Goal: Transaction & Acquisition: Obtain resource

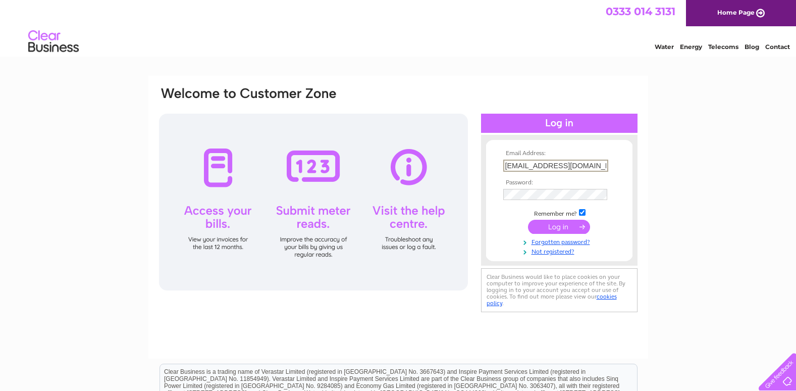
type input "[EMAIL_ADDRESS][DOMAIN_NAME]"
click at [581, 225] on input "submit" at bounding box center [559, 227] width 62 height 14
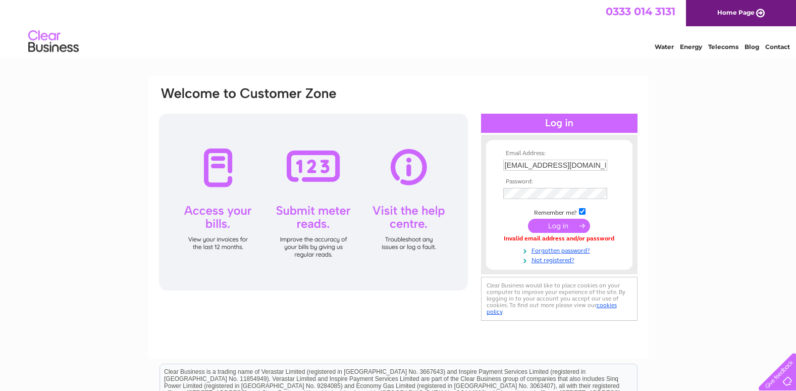
click at [581, 167] on input "info@remeceng.co.uk" at bounding box center [555, 165] width 104 height 11
click at [553, 224] on input "submit" at bounding box center [559, 226] width 62 height 14
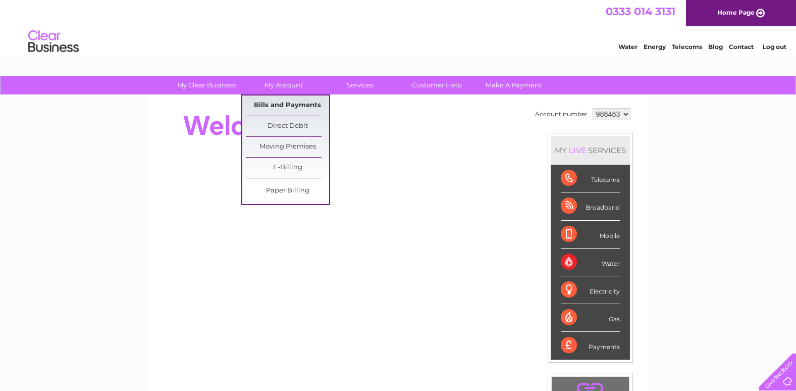
click at [297, 104] on link "Bills and Payments" at bounding box center [287, 105] width 83 height 20
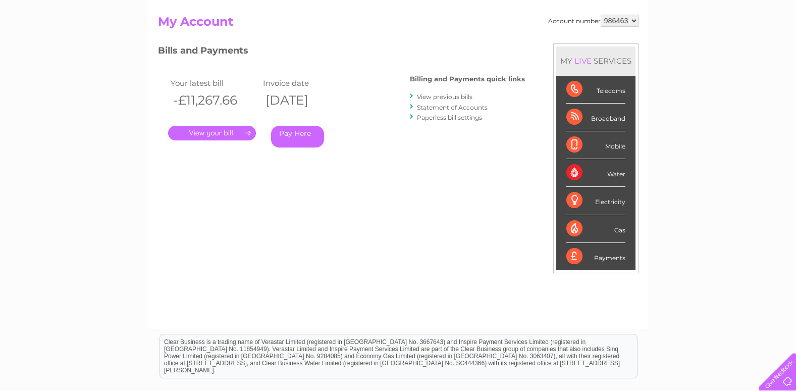
scroll to position [50, 0]
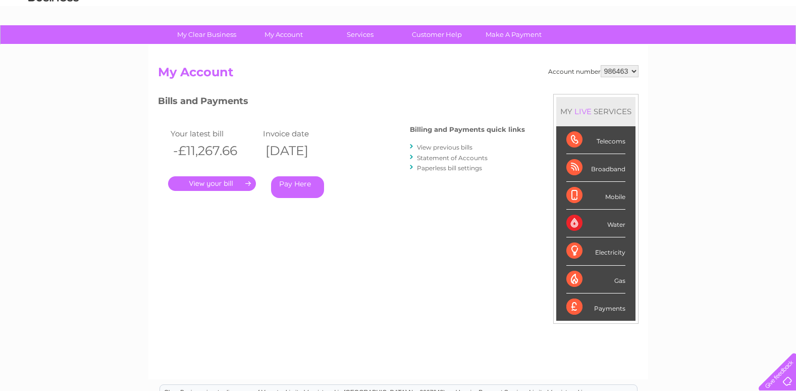
click at [442, 159] on link "Statement of Accounts" at bounding box center [452, 158] width 71 height 8
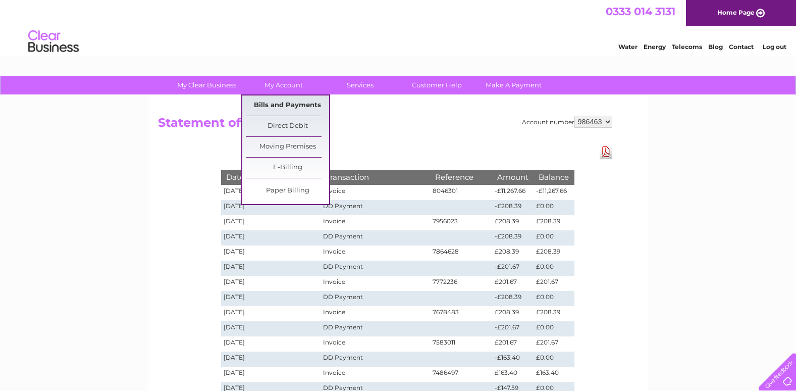
click at [294, 105] on link "Bills and Payments" at bounding box center [287, 105] width 83 height 20
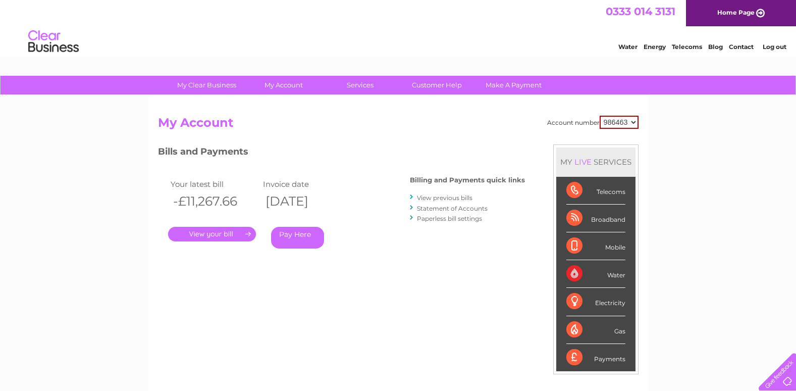
click at [231, 234] on link "." at bounding box center [212, 234] width 88 height 15
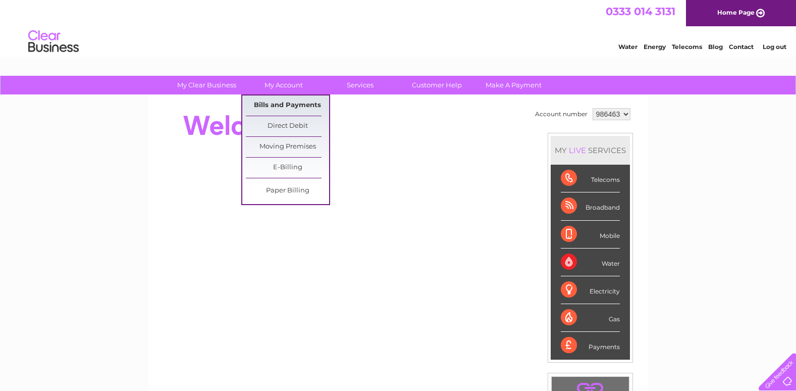
click at [278, 103] on link "Bills and Payments" at bounding box center [287, 105] width 83 height 20
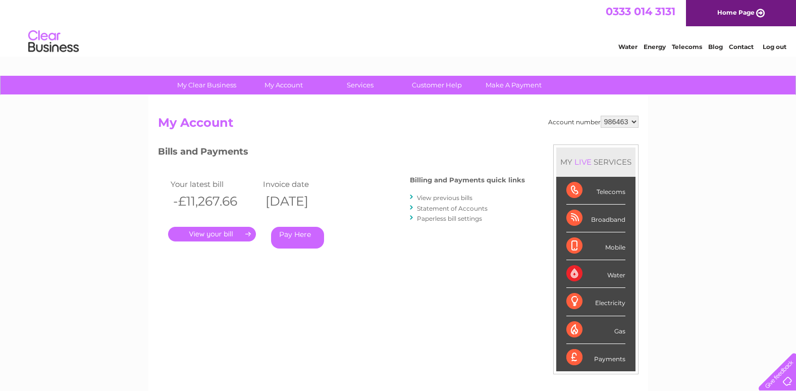
click at [226, 230] on link "." at bounding box center [212, 234] width 88 height 15
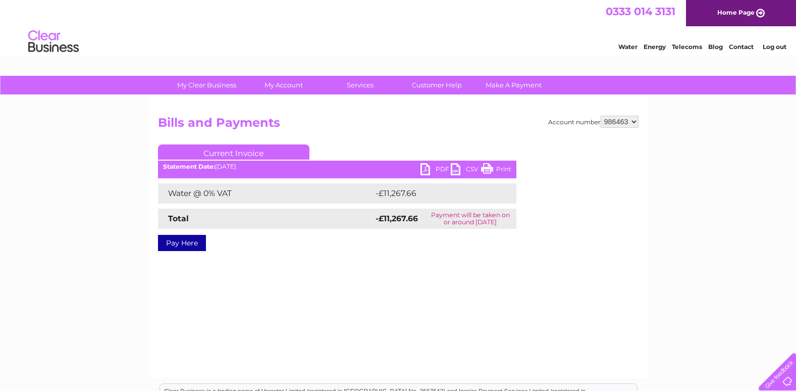
click at [424, 169] on link "PDF" at bounding box center [436, 170] width 30 height 15
click at [440, 88] on link "Customer Help" at bounding box center [436, 85] width 83 height 19
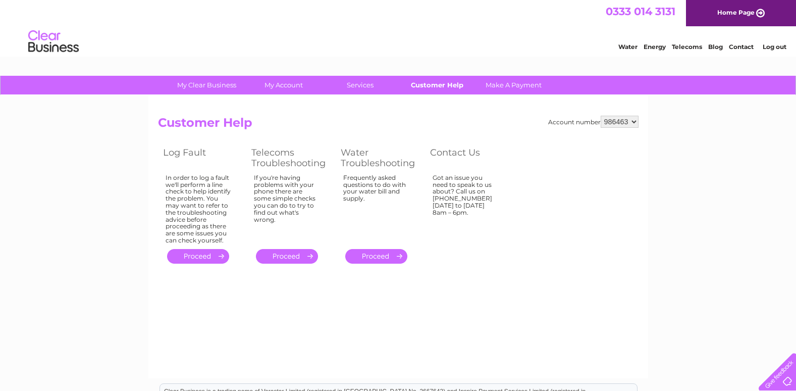
click at [435, 86] on link "Customer Help" at bounding box center [436, 85] width 83 height 19
click at [745, 47] on link "Contact" at bounding box center [741, 47] width 25 height 8
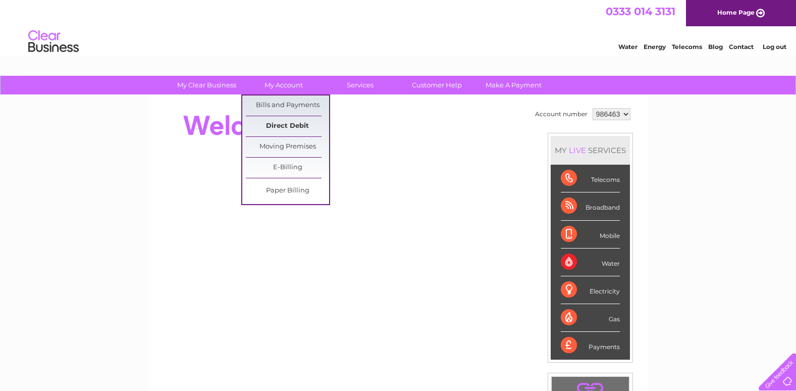
click at [285, 128] on link "Direct Debit" at bounding box center [287, 126] width 83 height 20
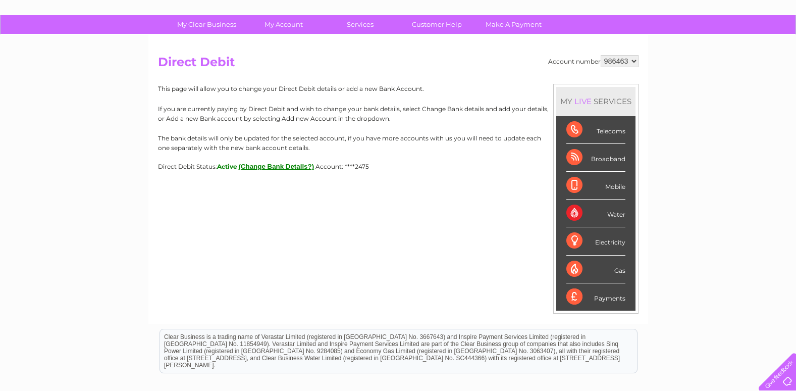
scroll to position [22, 0]
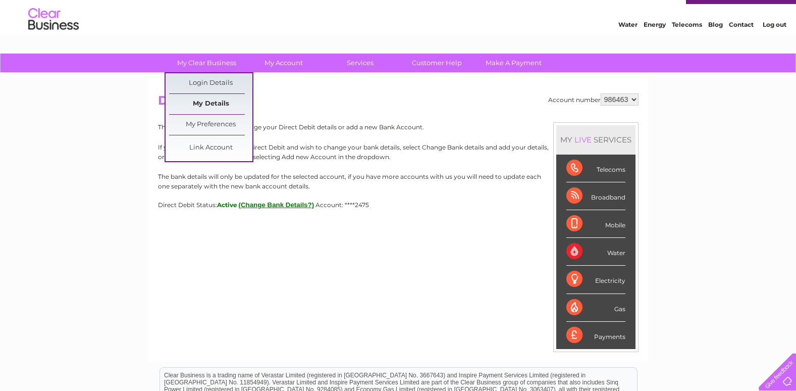
click at [220, 106] on link "My Details" at bounding box center [210, 104] width 83 height 20
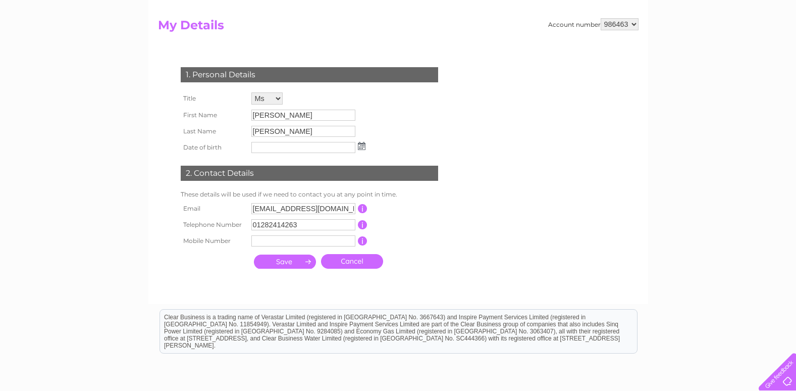
scroll to position [39, 0]
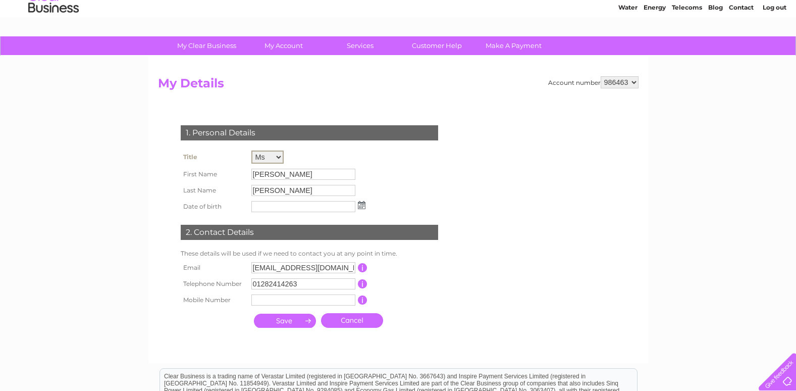
click at [279, 154] on select "Mr Mrs Ms Miss Dr Rev Prof Other" at bounding box center [267, 156] width 32 height 13
select select "Mr"
click at [251, 150] on select "Mr Mrs Ms Miss Dr Rev Prof Other" at bounding box center [267, 156] width 32 height 13
click at [277, 172] on input "[PERSON_NAME]" at bounding box center [303, 174] width 104 height 11
click at [277, 170] on input "[PERSON_NAME]" at bounding box center [303, 174] width 105 height 12
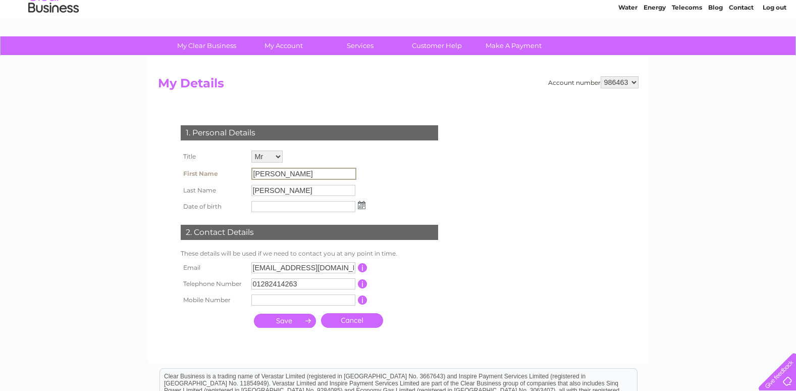
drag, startPoint x: 274, startPoint y: 176, endPoint x: 244, endPoint y: 164, distance: 32.6
click at [244, 164] on tbody "Title Mr Mrs Ms Miss Dr Rev Prof Other First Name Sarah Last Name Hutchinson Da…" at bounding box center [273, 181] width 190 height 67
click at [391, 164] on div "1. Personal Details Title Mr Mrs Ms Miss Dr Rev Prof Other First Name Sarah Las…" at bounding box center [311, 224] width 307 height 218
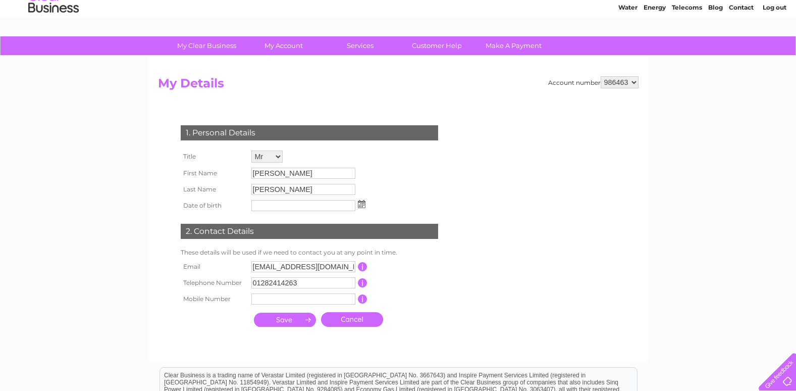
click at [302, 192] on input "[PERSON_NAME]" at bounding box center [303, 189] width 104 height 11
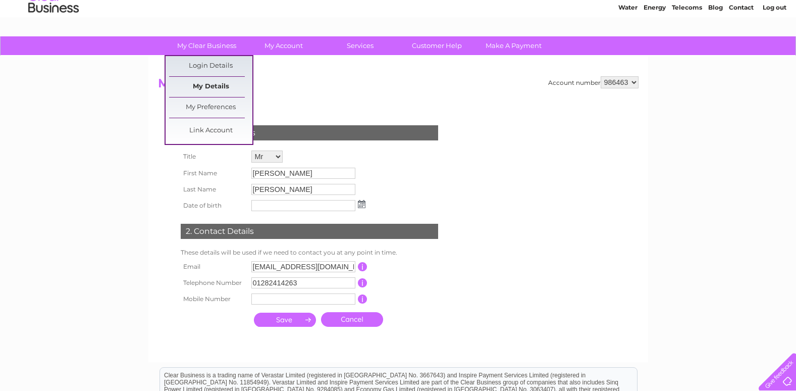
click at [212, 81] on link "My Details" at bounding box center [210, 87] width 83 height 20
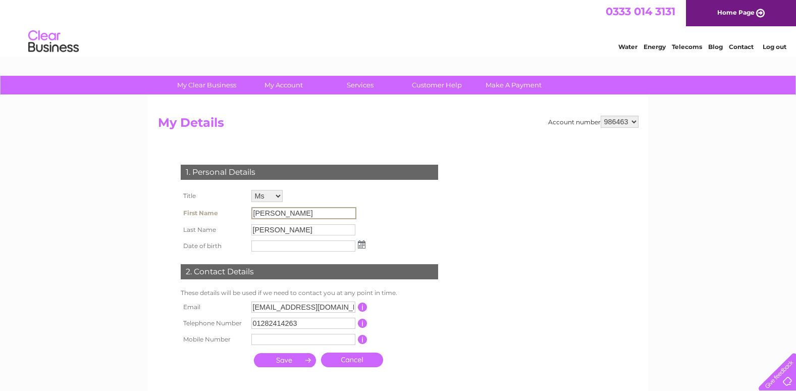
click at [285, 214] on input "[PERSON_NAME]" at bounding box center [303, 213] width 105 height 12
click at [738, 46] on link "Contact" at bounding box center [741, 47] width 25 height 8
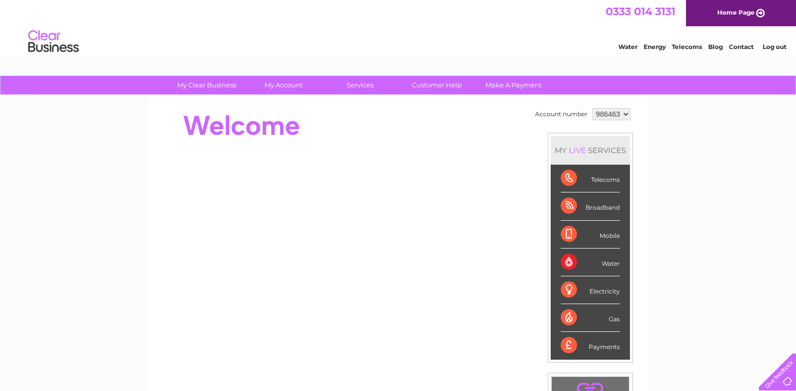
click at [606, 349] on div "Payments" at bounding box center [590, 345] width 59 height 27
click at [567, 345] on div "Payments" at bounding box center [590, 345] width 59 height 27
drag, startPoint x: 567, startPoint y: 345, endPoint x: 600, endPoint y: 347, distance: 32.9
click at [600, 347] on div "Payments" at bounding box center [590, 345] width 59 height 27
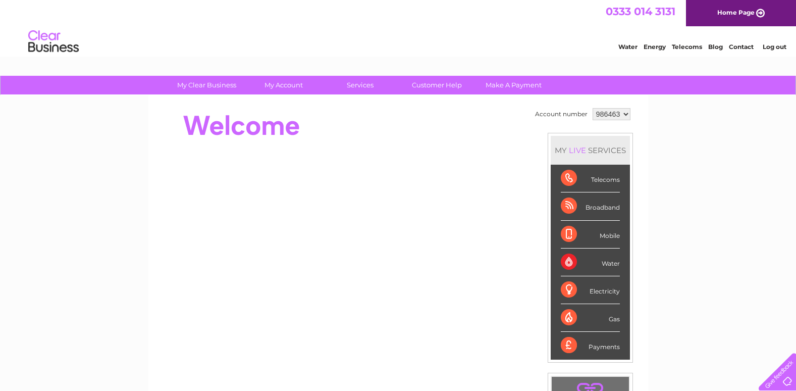
click at [741, 46] on link "Contact" at bounding box center [741, 47] width 25 height 8
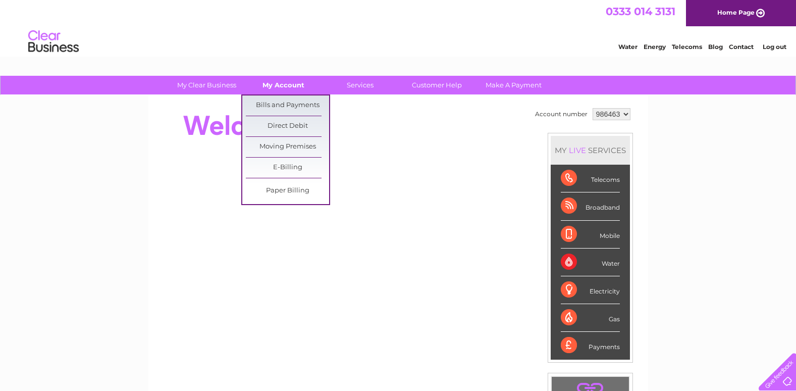
click at [274, 86] on link "My Account" at bounding box center [283, 85] width 83 height 19
click at [271, 99] on link "Bills and Payments" at bounding box center [287, 105] width 83 height 20
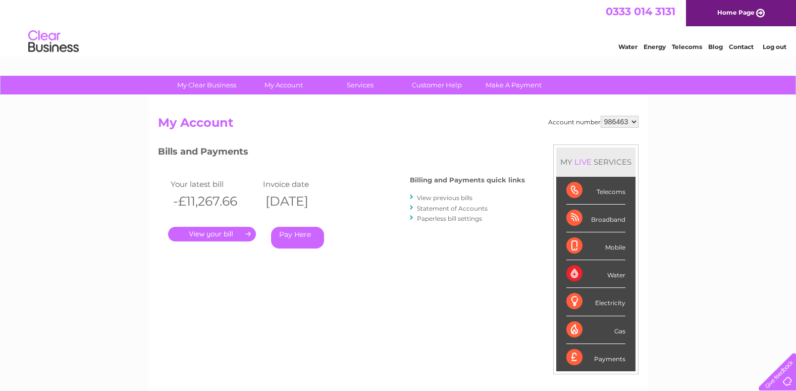
click at [458, 208] on link "Statement of Accounts" at bounding box center [452, 209] width 71 height 8
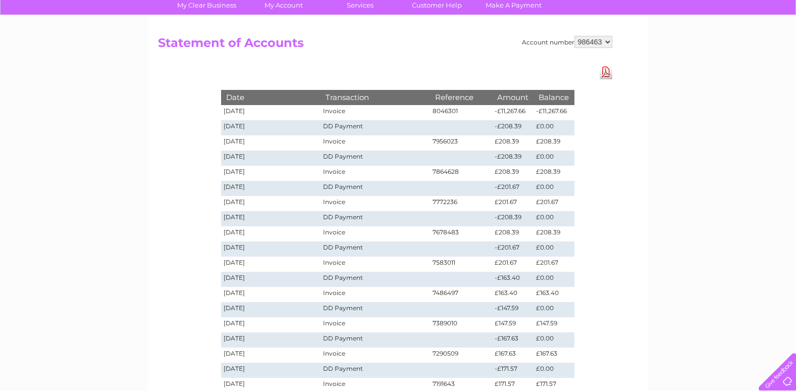
scroll to position [50, 0]
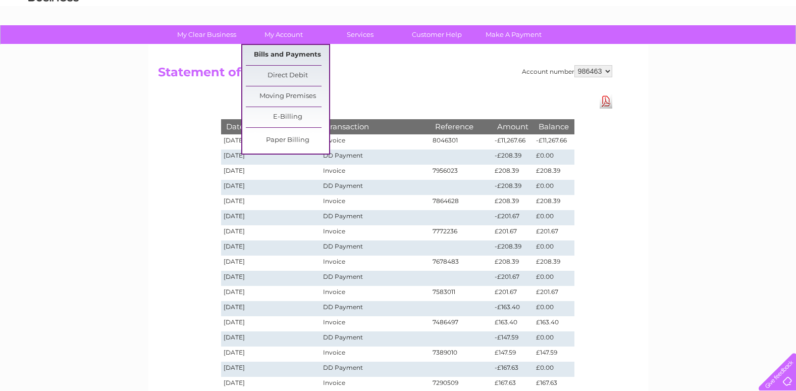
click at [270, 52] on link "Bills and Payments" at bounding box center [287, 55] width 83 height 20
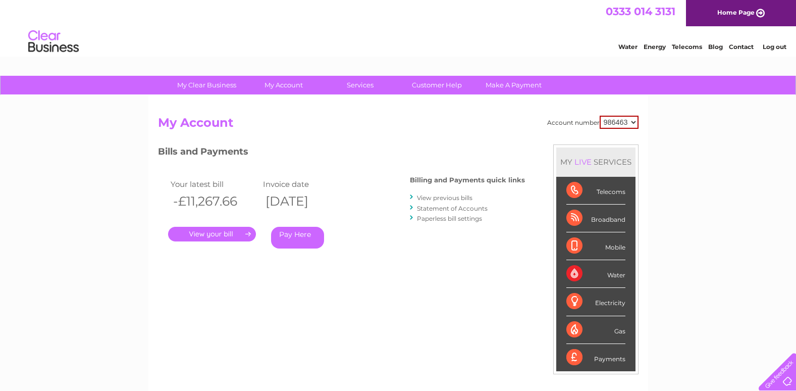
click at [207, 232] on link "." at bounding box center [212, 234] width 88 height 15
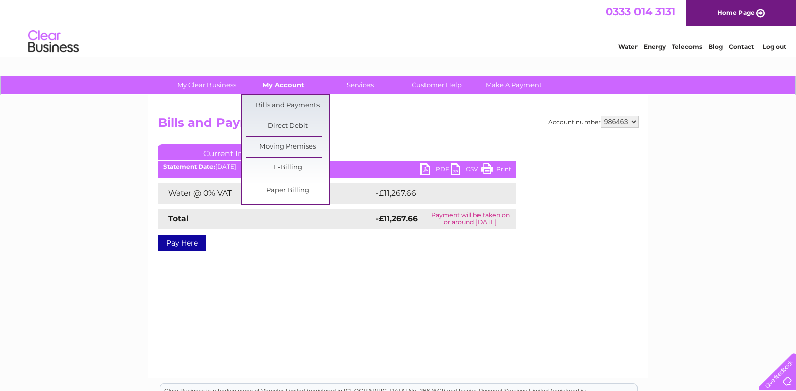
click at [283, 80] on link "My Account" at bounding box center [283, 85] width 83 height 19
click at [284, 103] on link "Bills and Payments" at bounding box center [287, 105] width 83 height 20
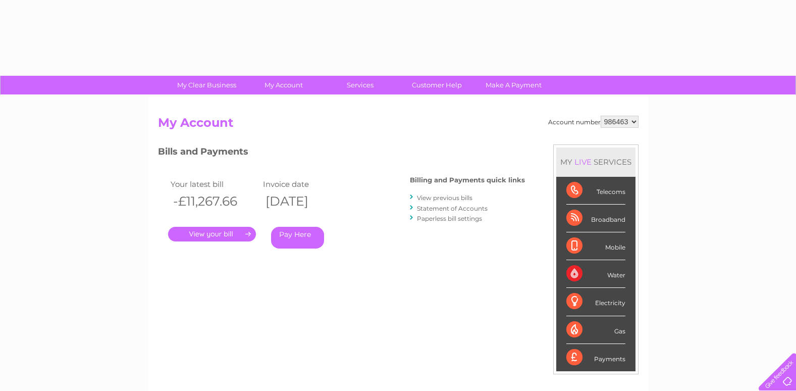
click at [442, 198] on link "View previous bills" at bounding box center [445, 198] width 56 height 8
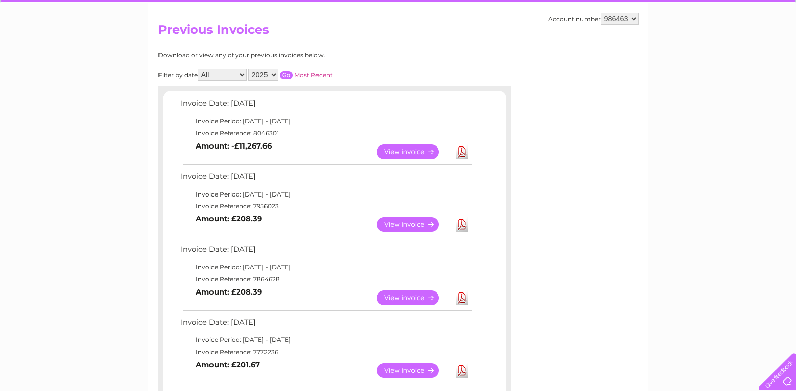
scroll to position [101, 0]
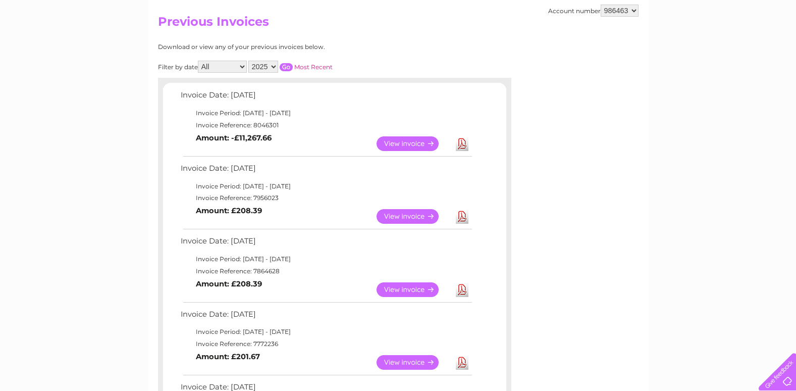
click at [409, 144] on link "View" at bounding box center [414, 143] width 74 height 15
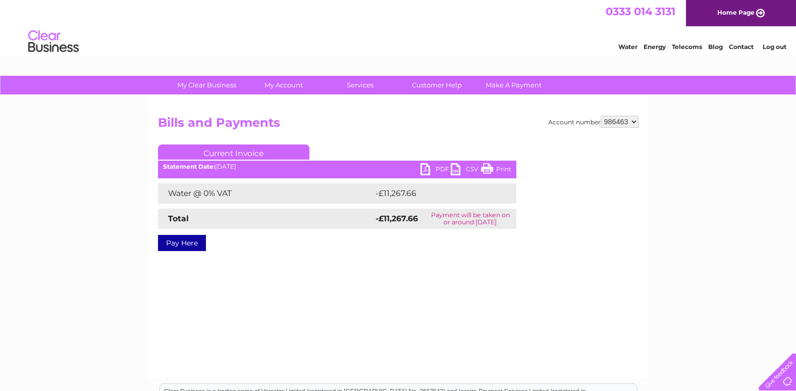
click at [428, 165] on link "PDF" at bounding box center [436, 170] width 30 height 15
